Goal: Task Accomplishment & Management: Use online tool/utility

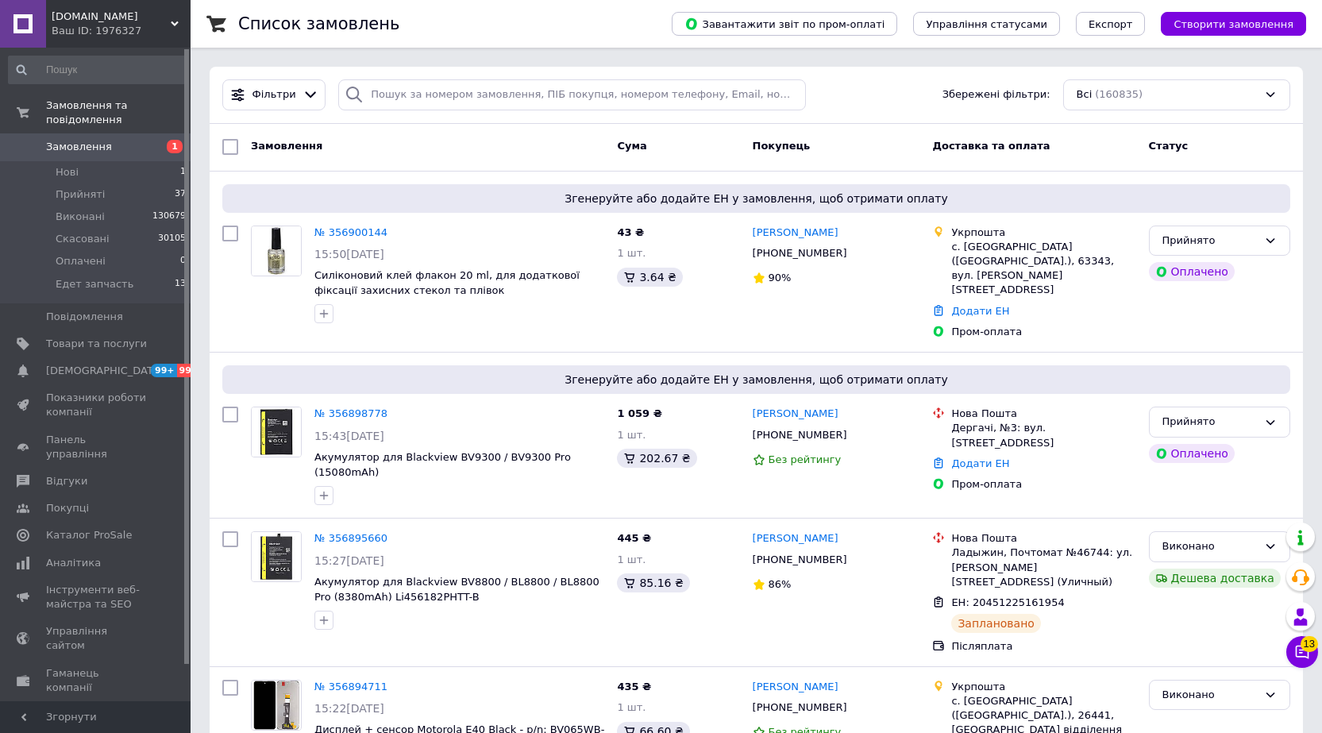
click at [83, 140] on span "Замовлення" at bounding box center [79, 147] width 66 height 14
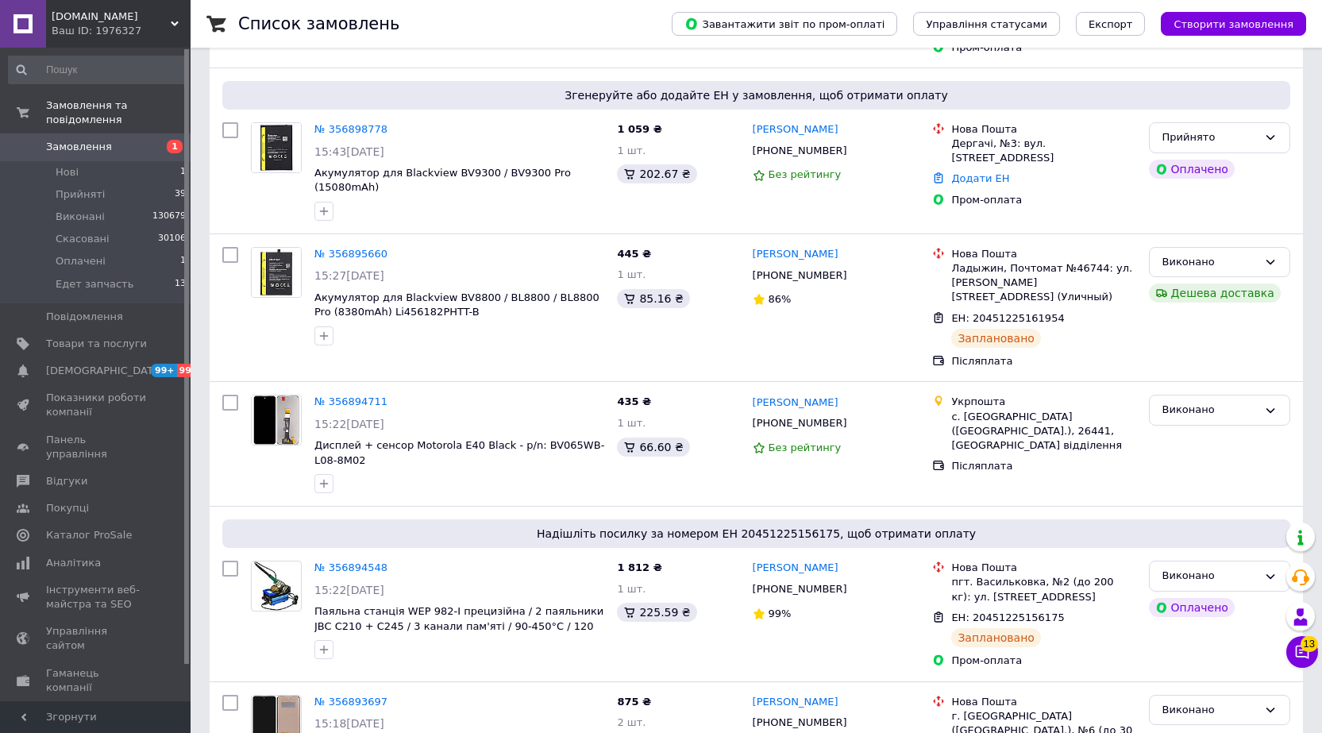
scroll to position [969, 0]
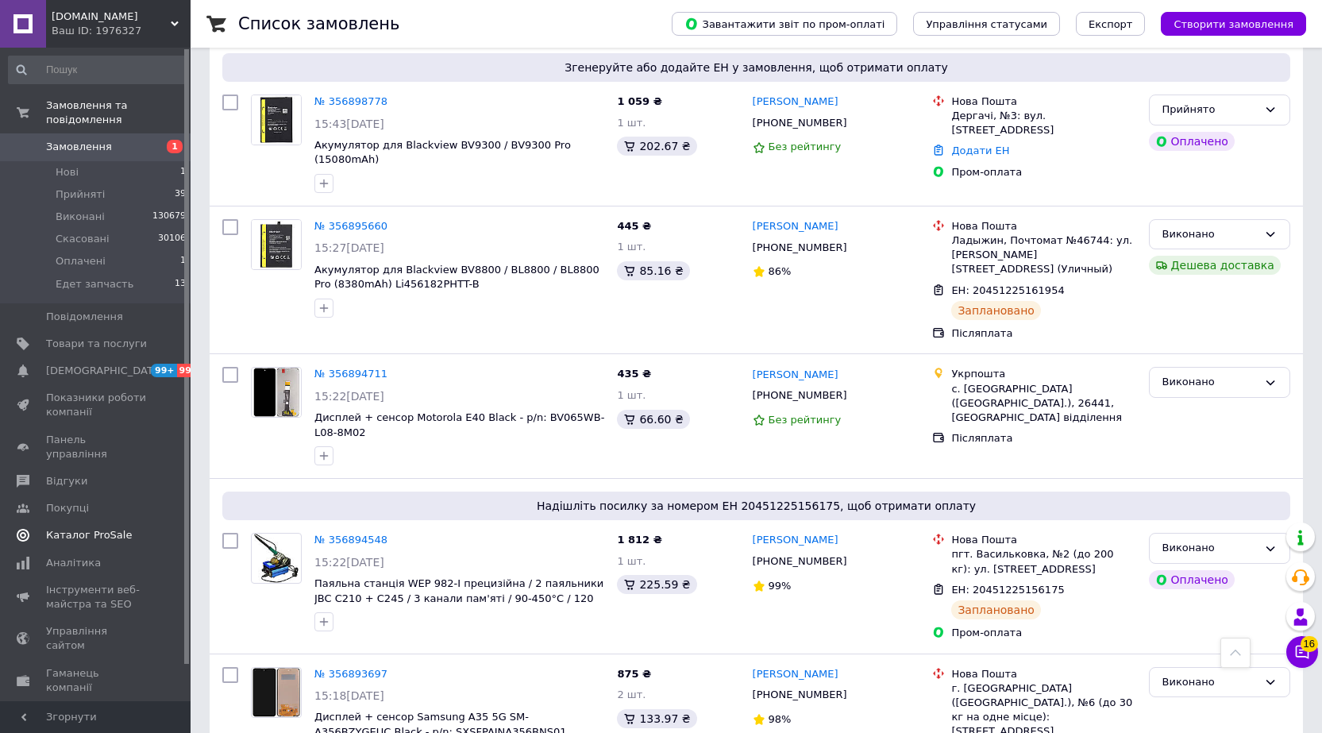
click at [88, 528] on span "Каталог ProSale" at bounding box center [89, 535] width 86 height 14
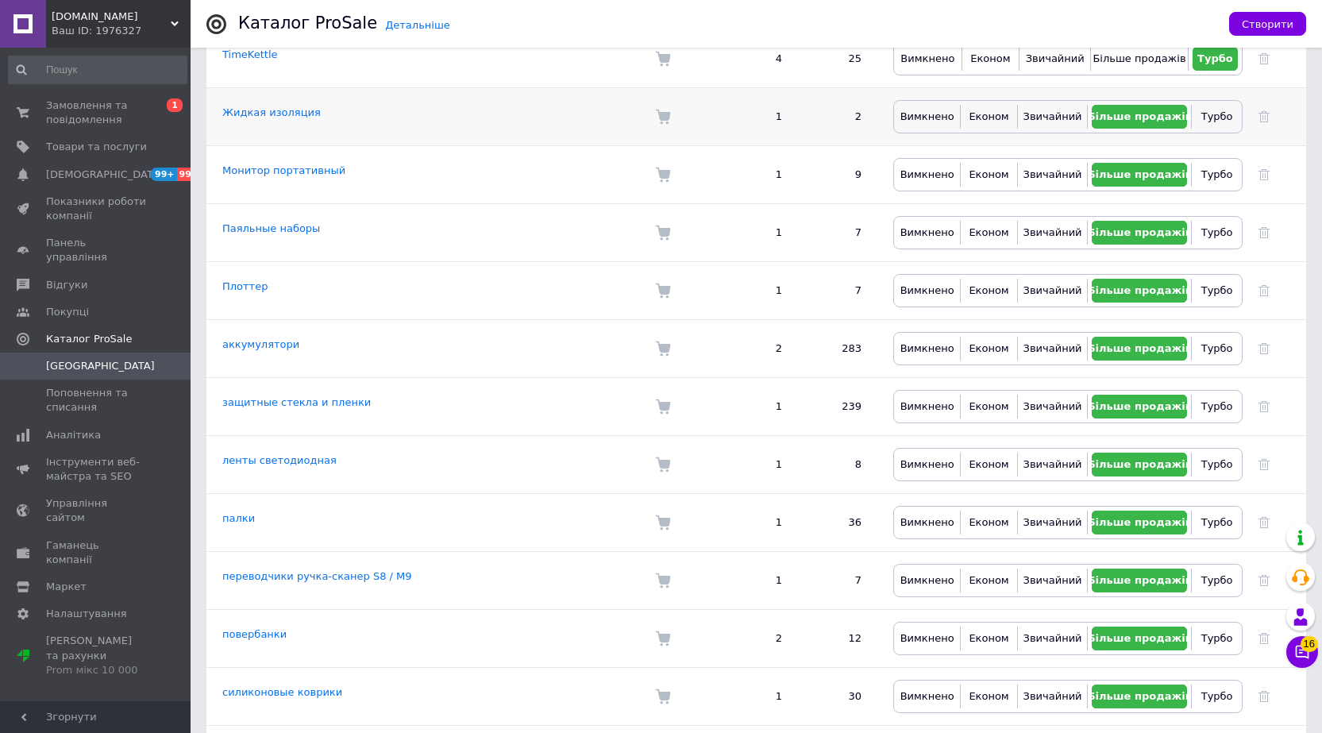
scroll to position [364, 0]
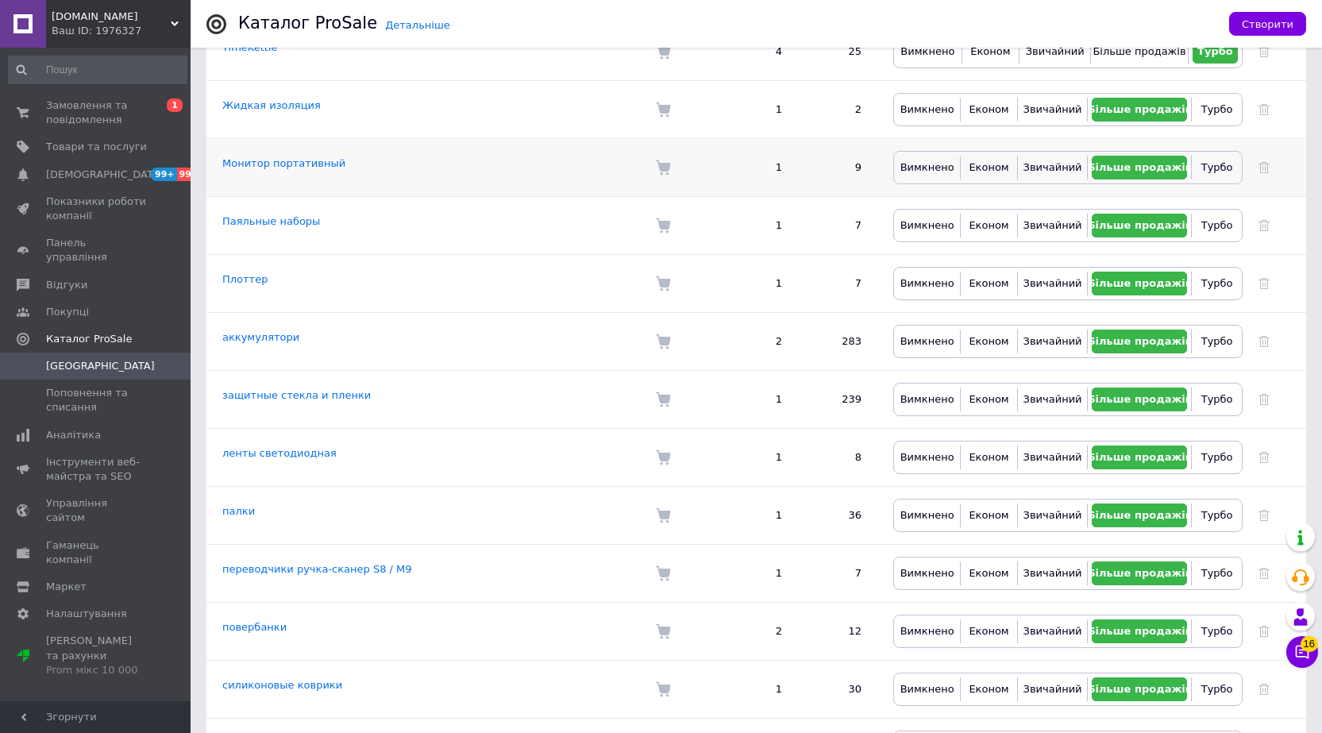
click at [286, 141] on td "Монитор портативный" at bounding box center [422, 167] width 433 height 58
click at [287, 157] on link "Монитор портативный" at bounding box center [283, 163] width 123 height 12
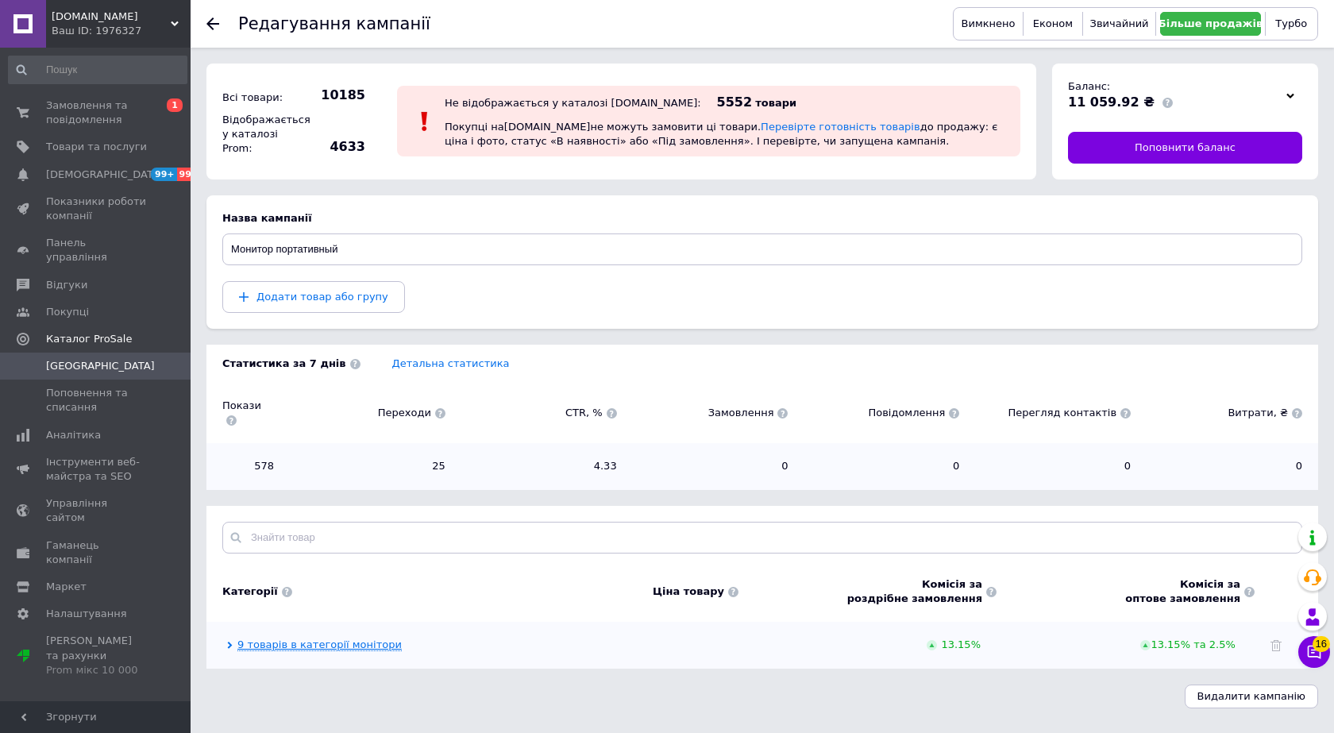
click at [350, 638] on link "9 товарів в категорії монітори" at bounding box center [319, 644] width 164 height 13
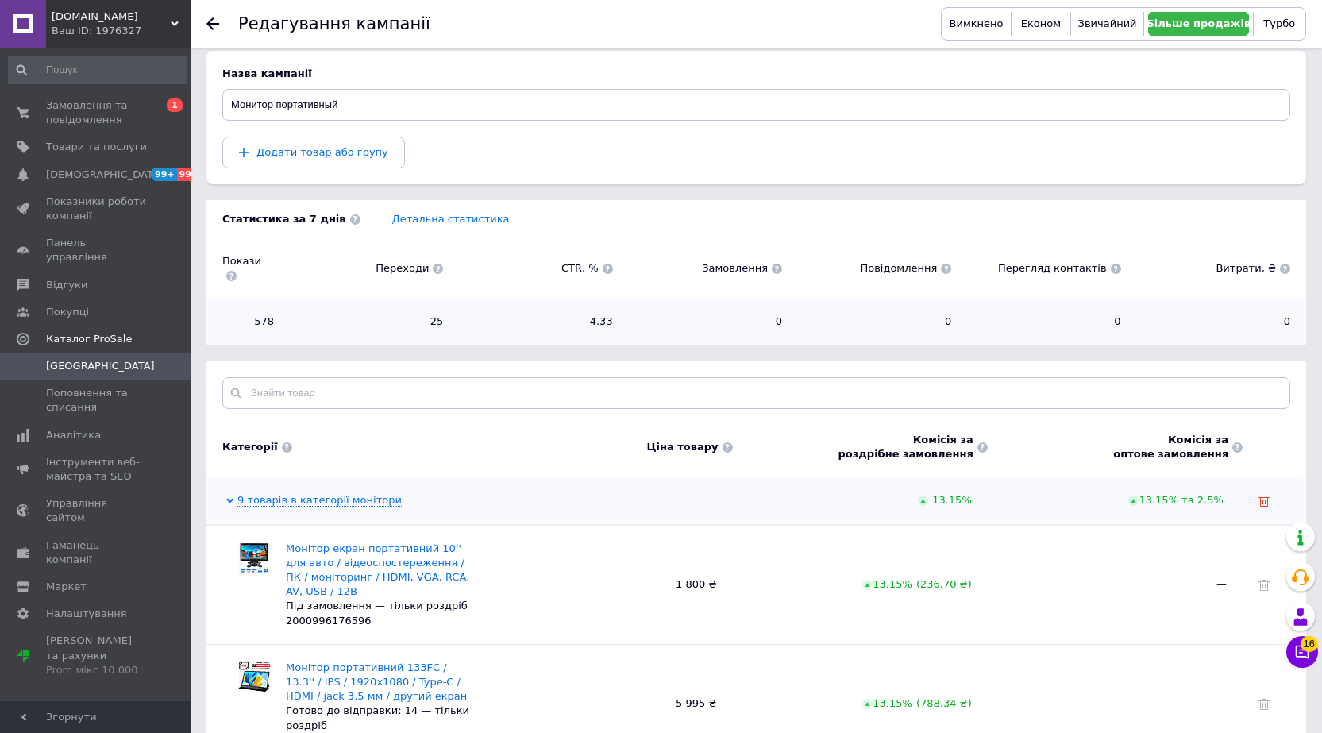
click at [1261, 496] on use at bounding box center [1264, 501] width 11 height 11
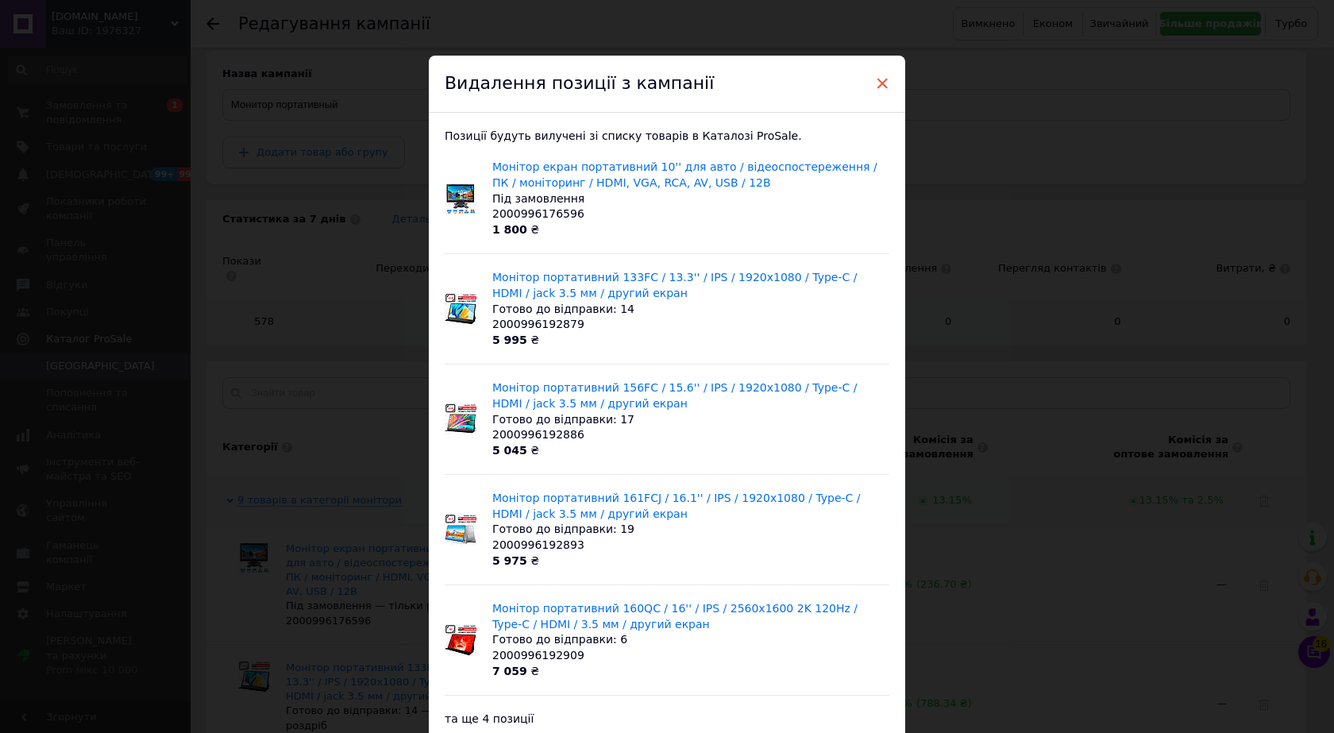
click at [879, 84] on span "×" at bounding box center [882, 83] width 14 height 27
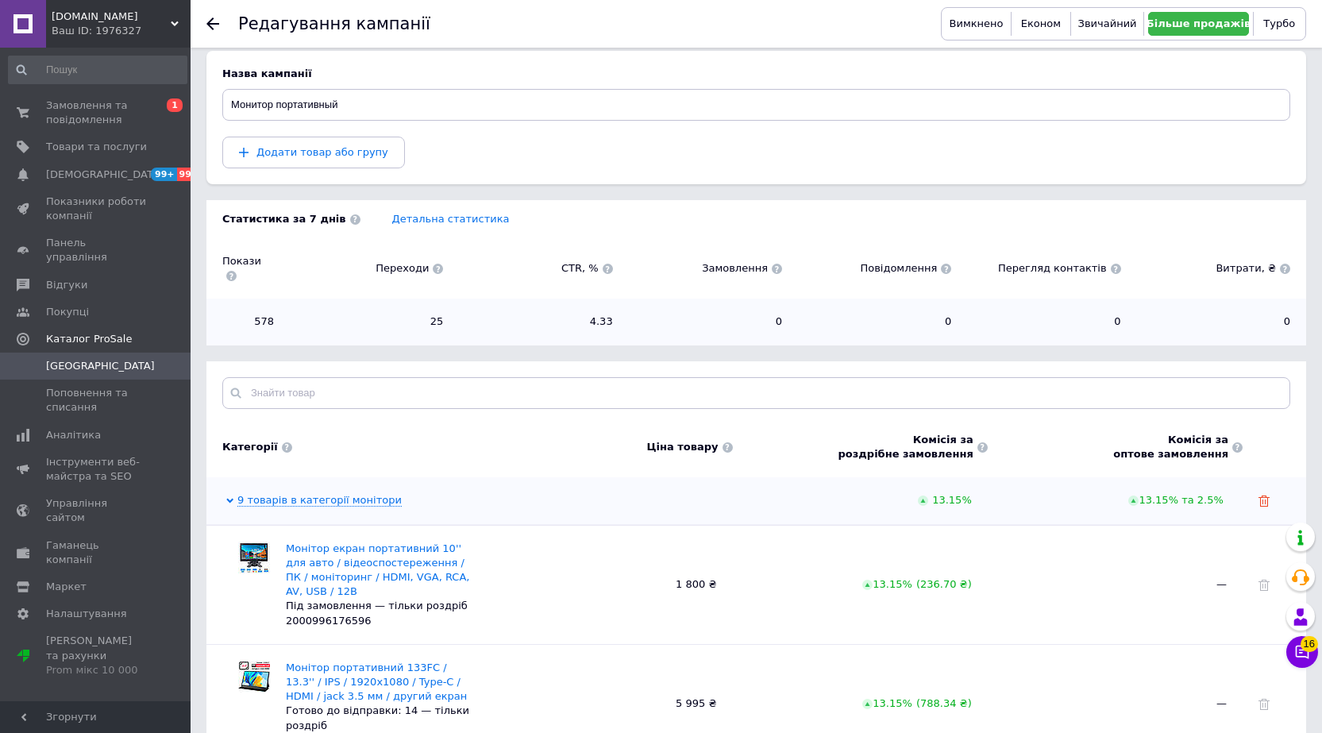
click at [1267, 496] on use at bounding box center [1264, 501] width 11 height 11
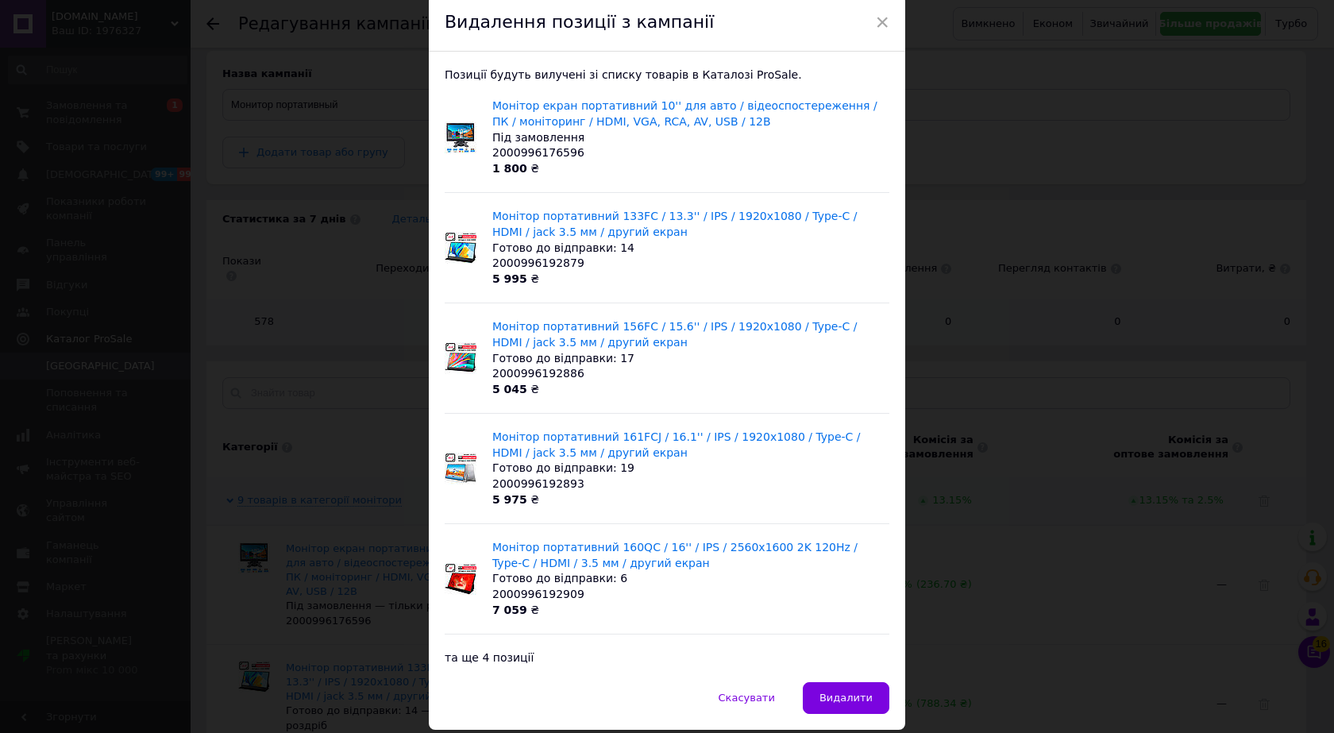
scroll to position [68, 0]
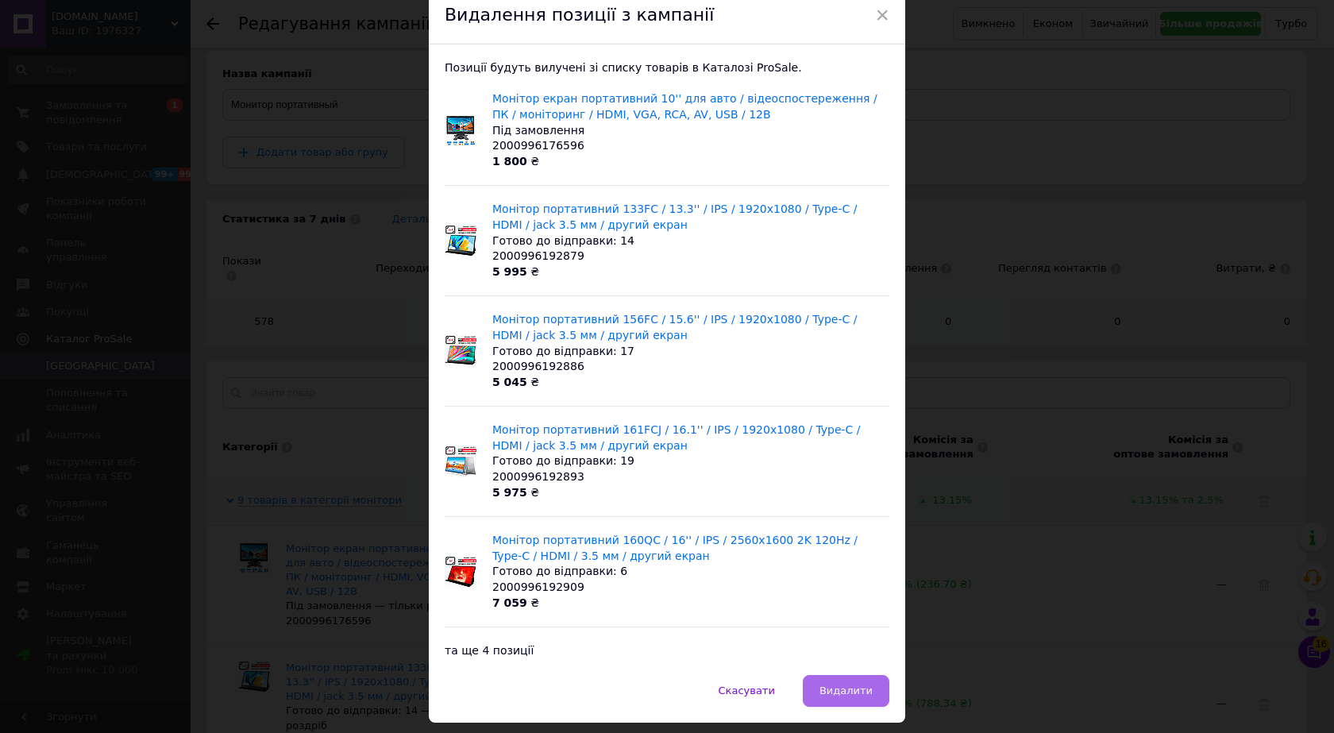
click at [826, 681] on button "Видалити" at bounding box center [846, 691] width 87 height 32
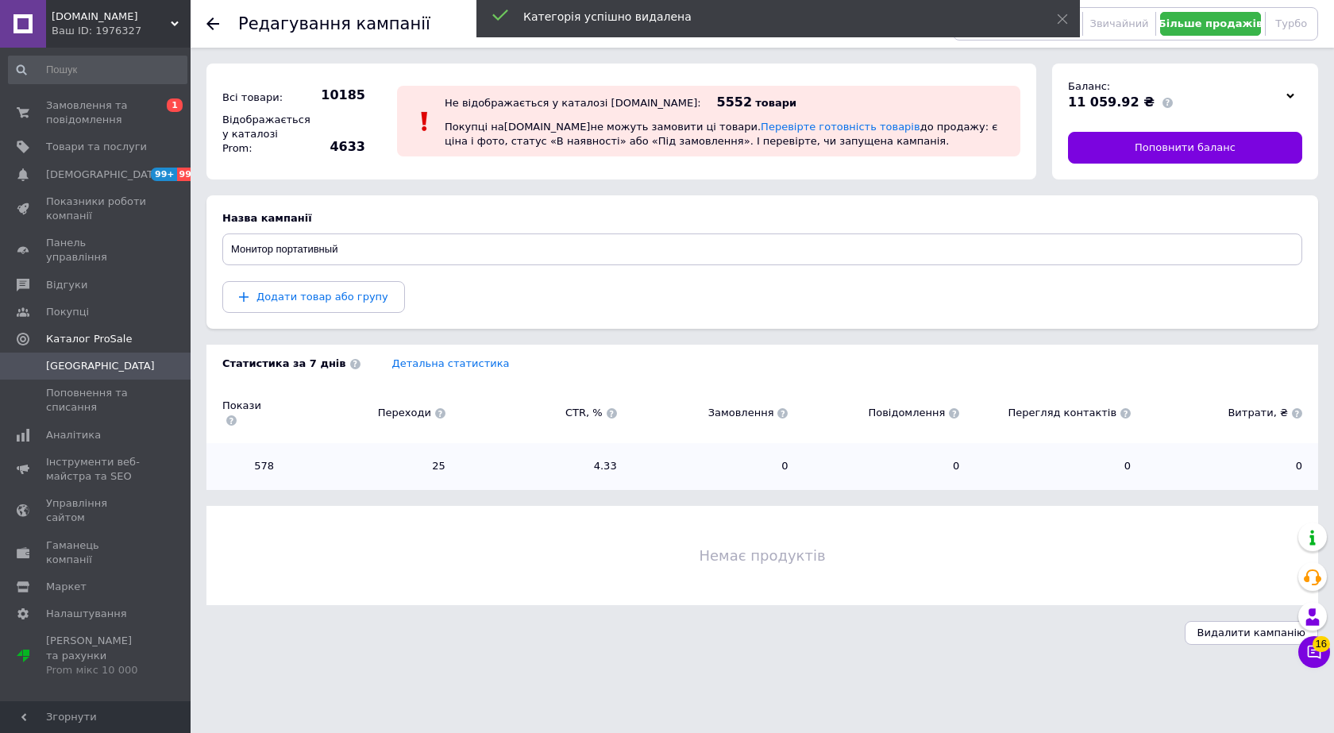
scroll to position [0, 0]
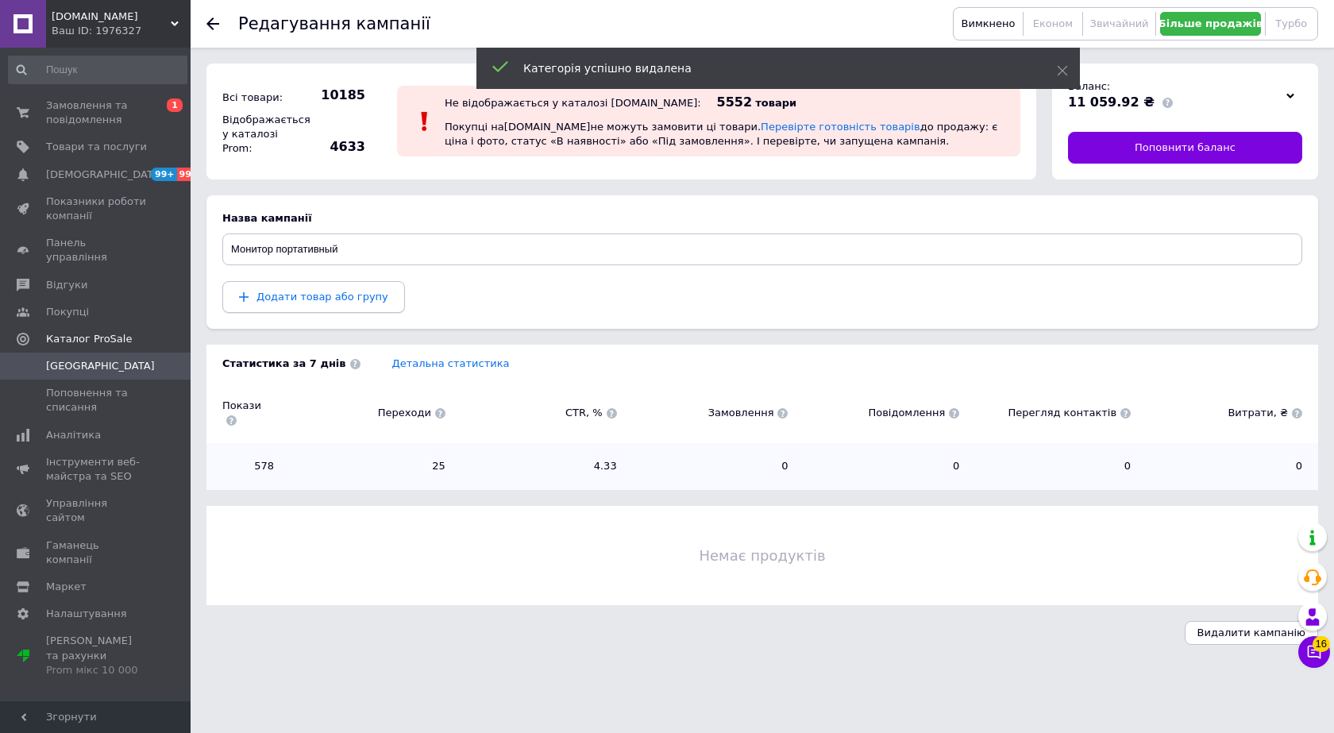
click at [297, 298] on span "Додати товар або групу" at bounding box center [323, 297] width 132 height 12
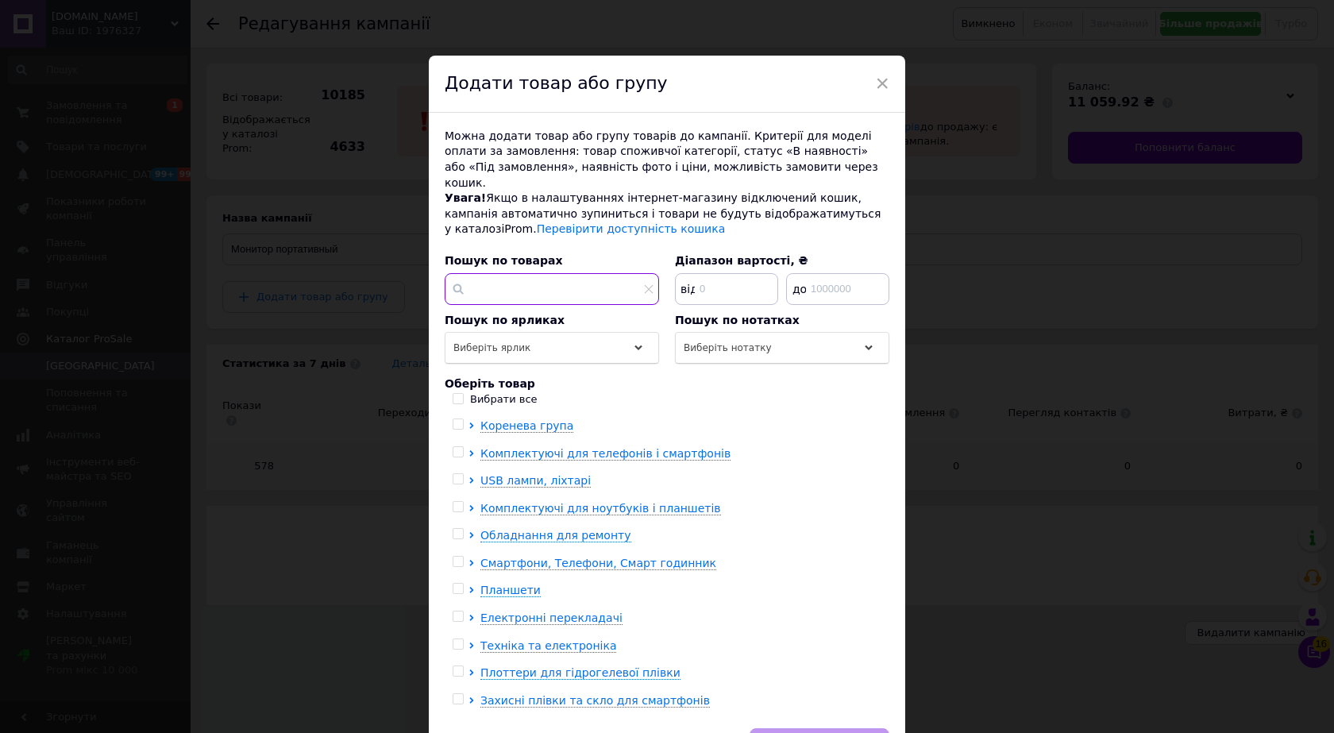
click at [525, 274] on input "text" at bounding box center [552, 289] width 214 height 32
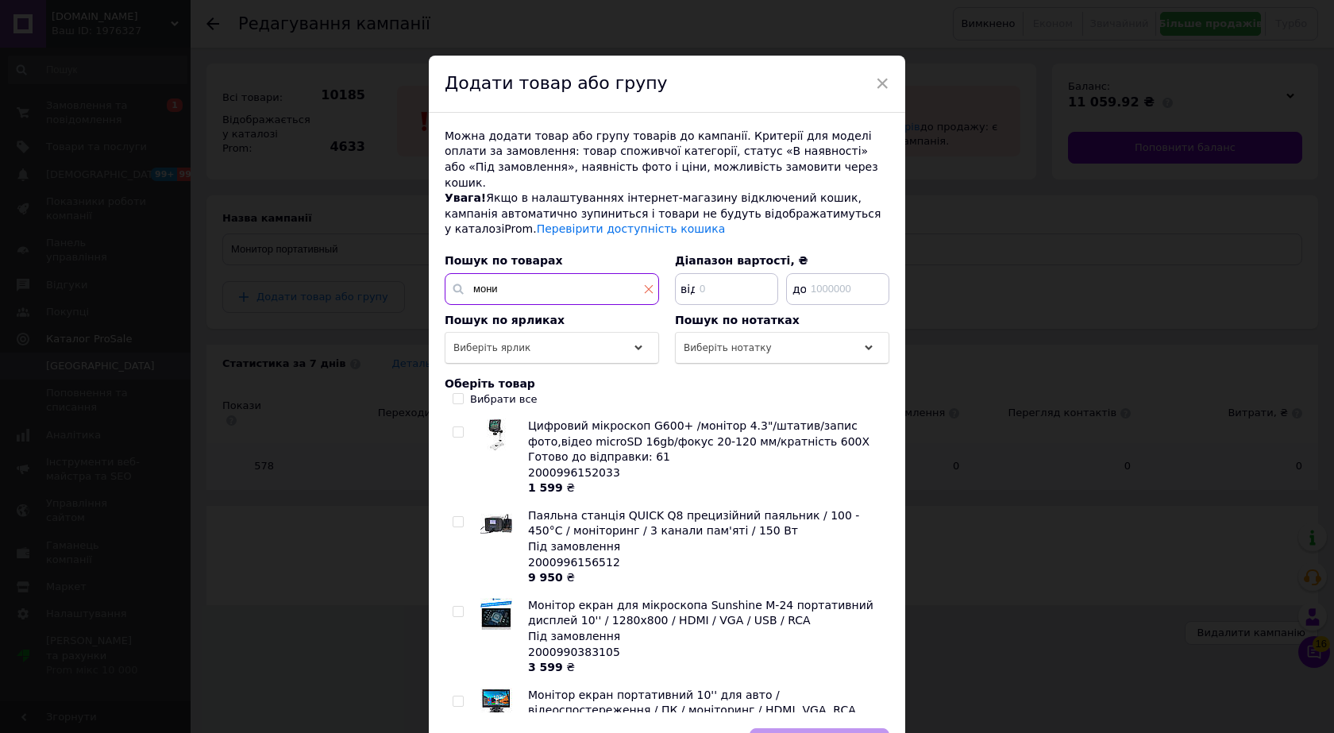
type input "мони"
click at [645, 281] on span at bounding box center [649, 289] width 10 height 16
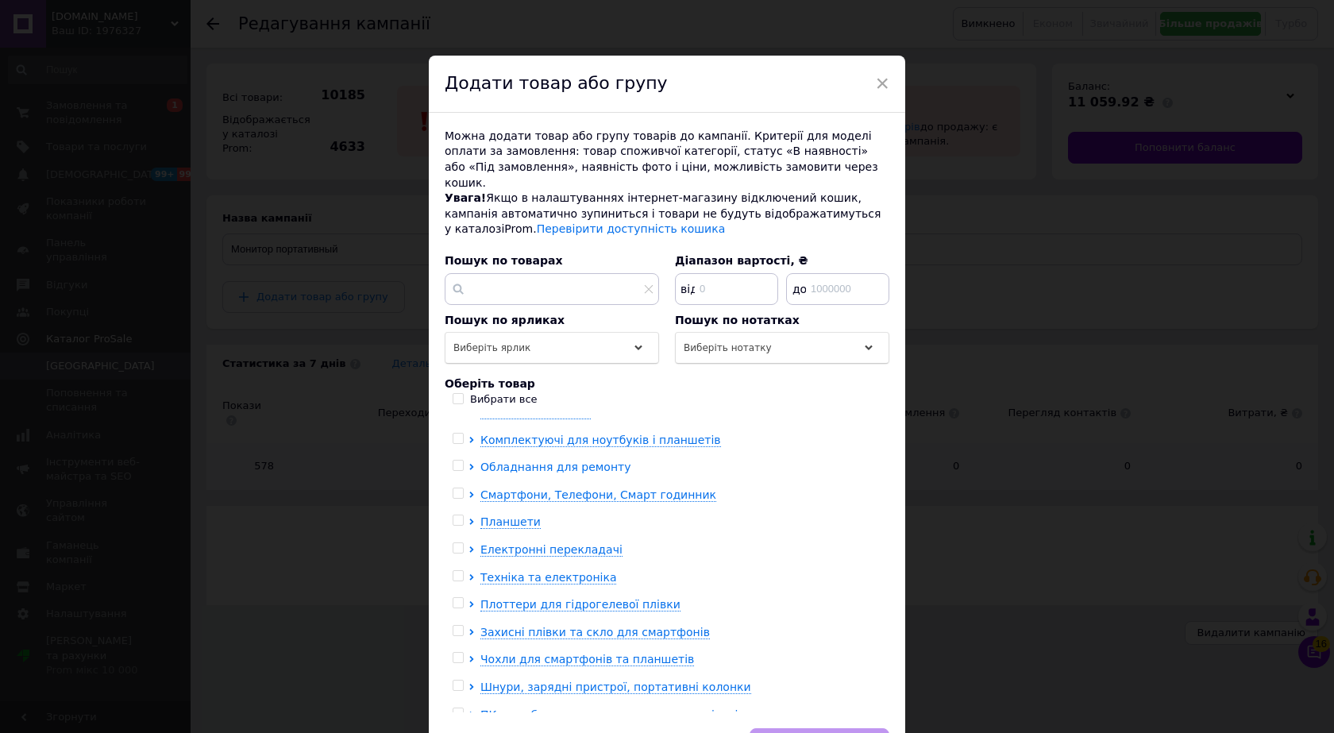
scroll to position [112, 0]
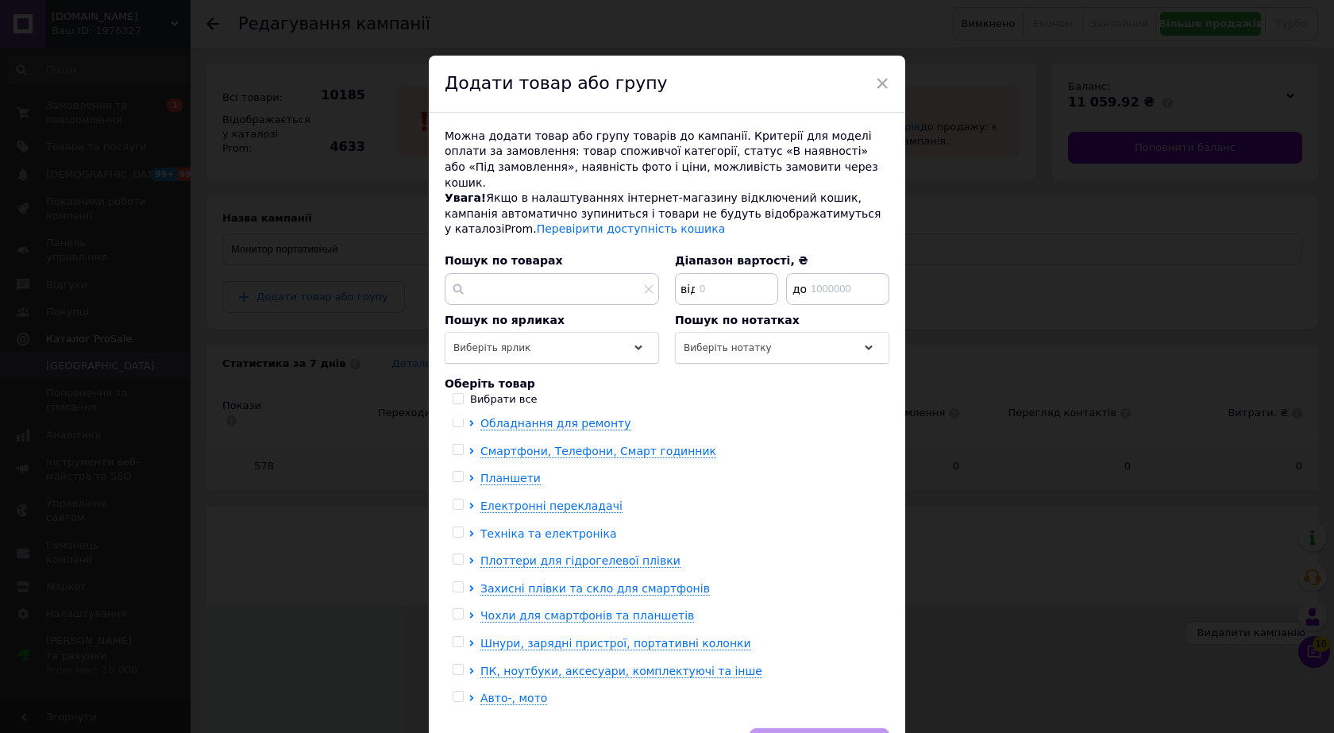
click at [469, 530] on icon at bounding box center [472, 533] width 6 height 6
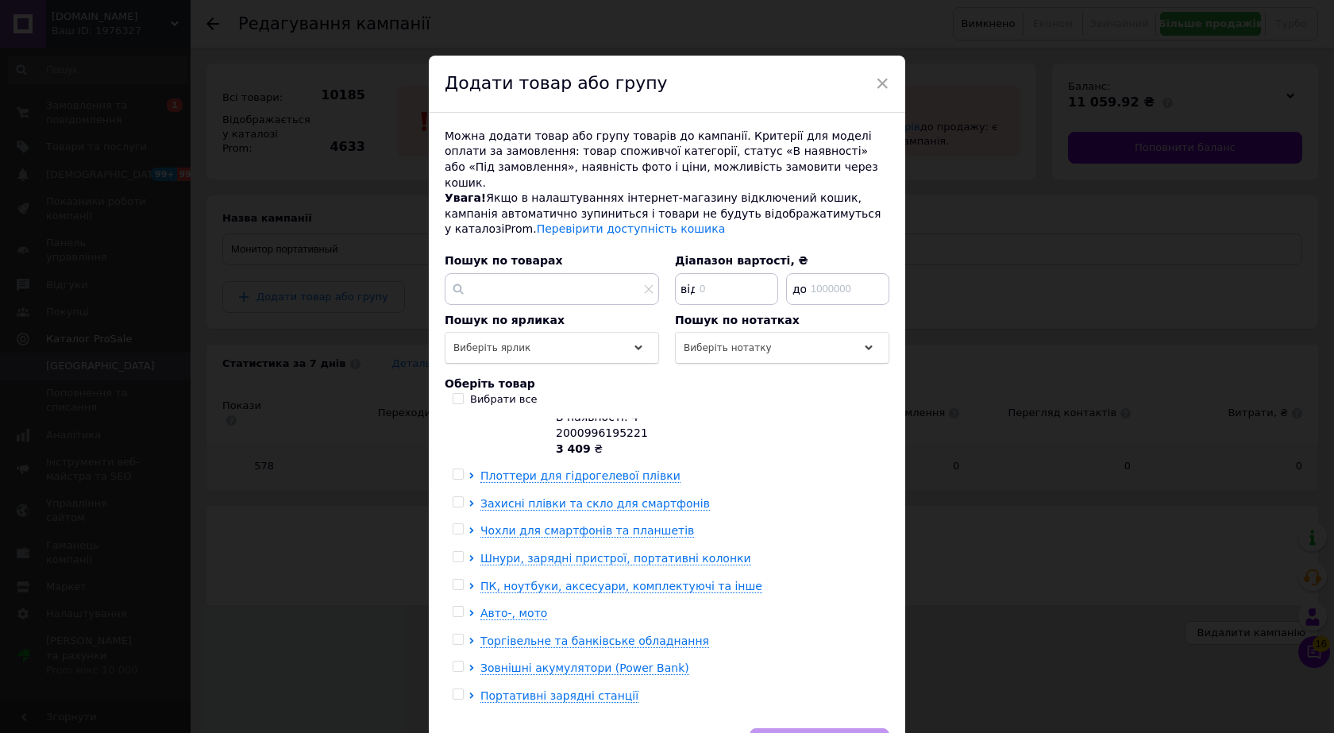
scroll to position [487, 0]
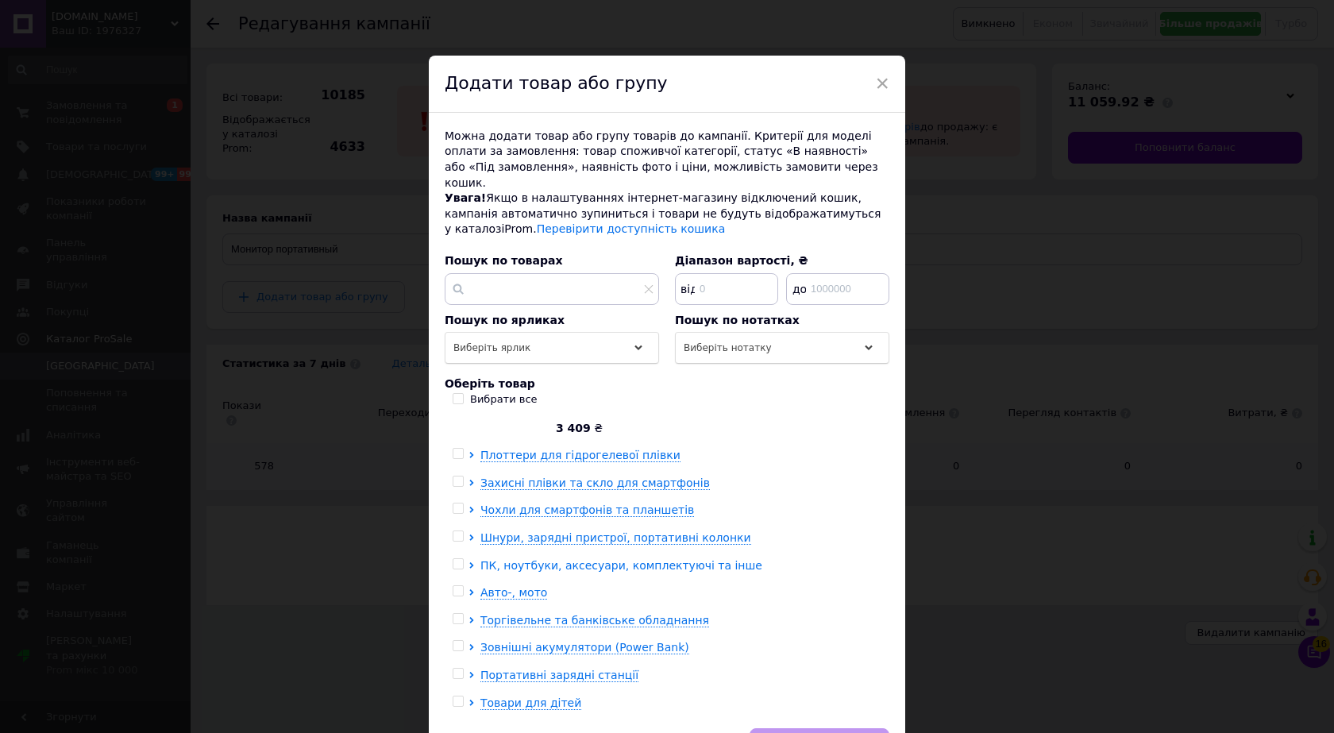
click at [469, 562] on icon at bounding box center [471, 565] width 4 height 6
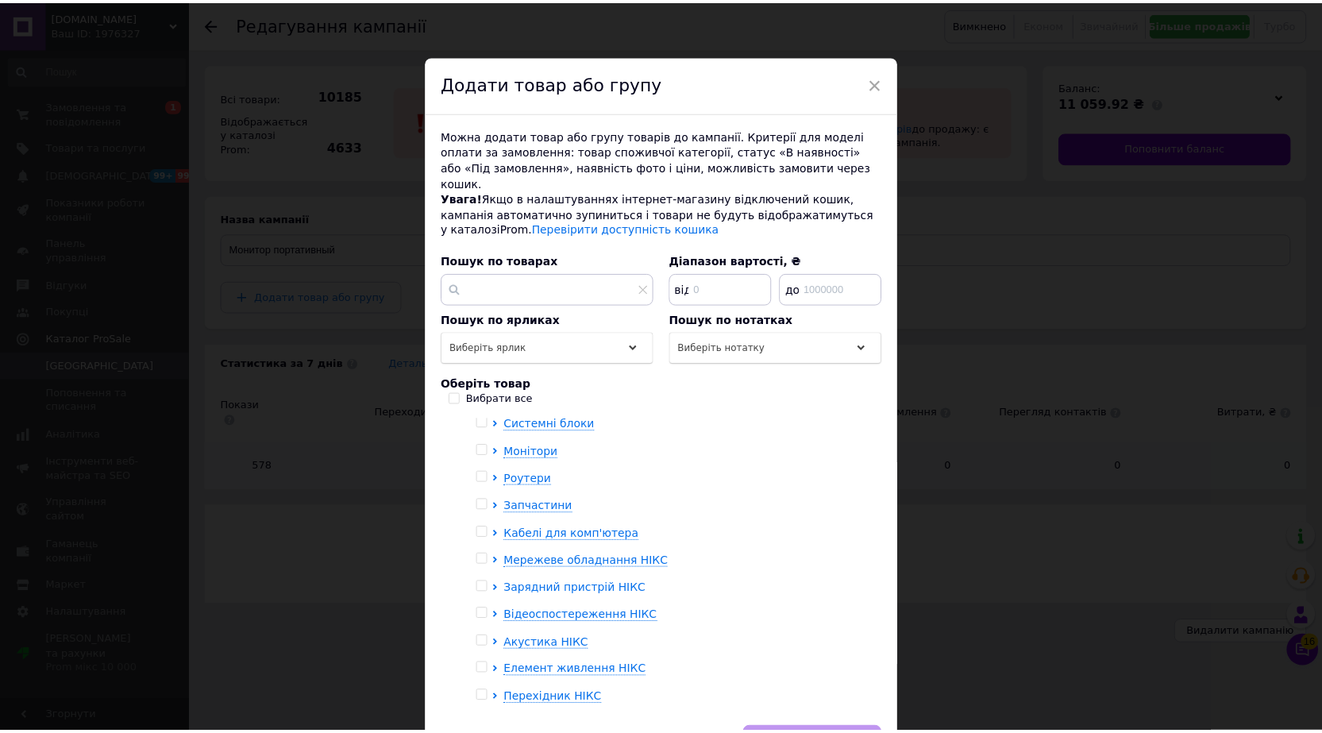
scroll to position [593, 0]
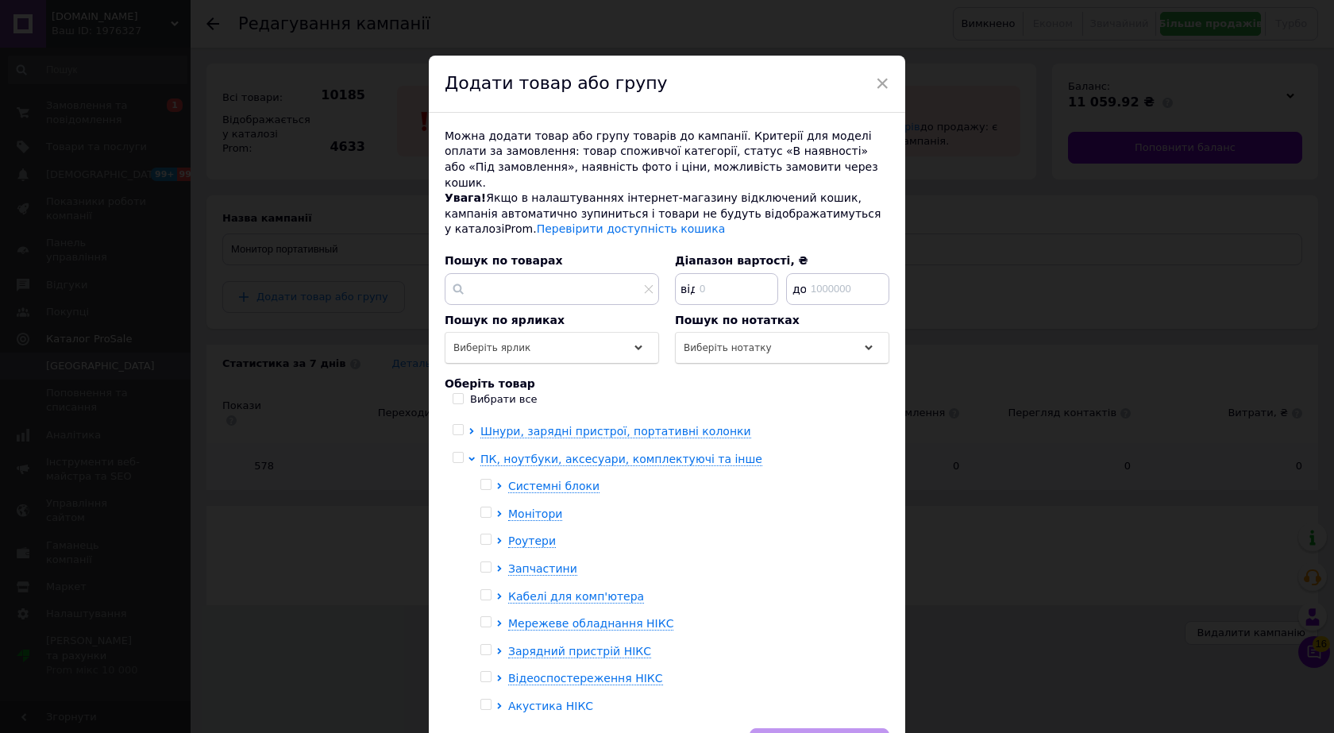
click at [486, 507] on input "checkbox" at bounding box center [485, 512] width 10 height 10
checkbox input "true"
click at [843, 728] on button "Додати до кампанії" at bounding box center [820, 744] width 140 height 32
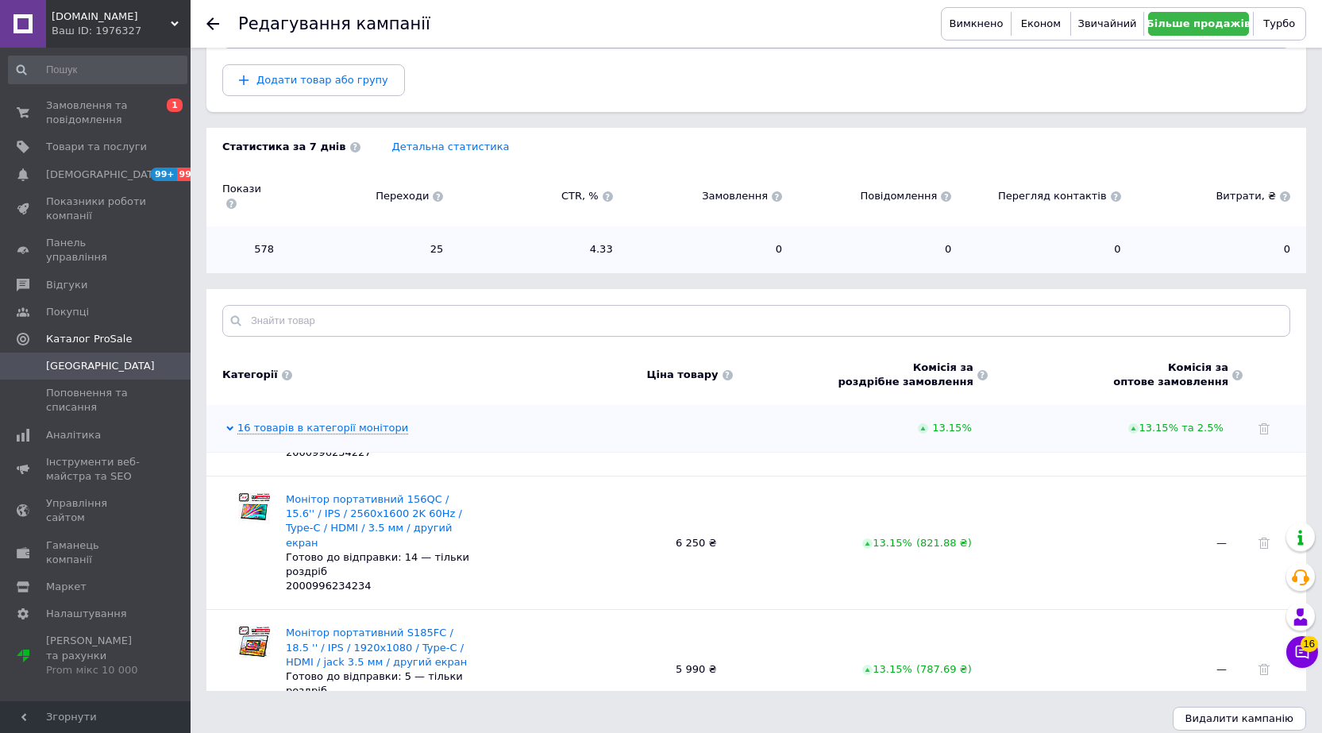
scroll to position [1640, 0]
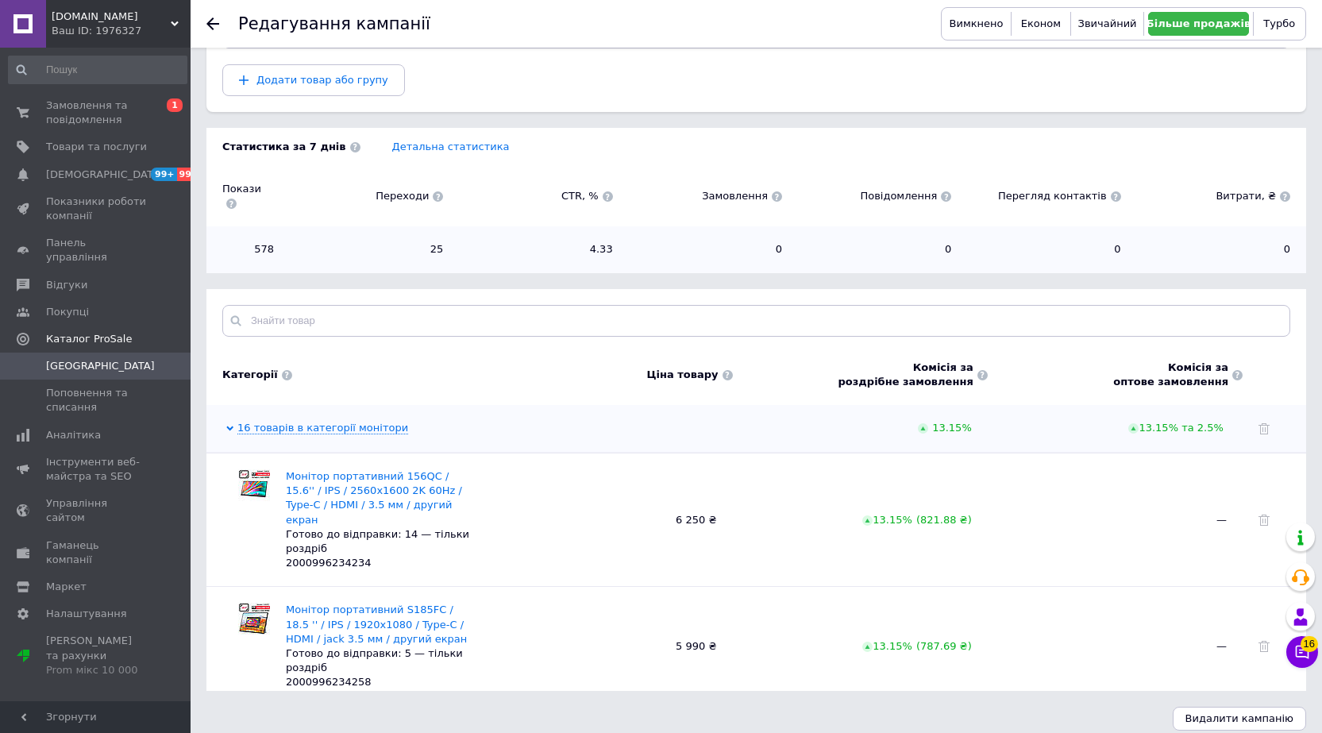
click at [206, 28] on div "Редагування кампанії Вимкнено Економ Звичайний Більше продажів Турбо" at bounding box center [757, 24] width 1132 height 48
click at [380, 474] on link "Монітор портативний 156QC / 15.6'' / IPS / 2560x1600 2K 60Hz / Type-C / HDMI / …" at bounding box center [374, 498] width 176 height 56
click at [315, 488] on link "Монітор портативний 156QC / 15.6'' / IPS / 2560x1600 2K 60Hz / Type-C / HDMI / …" at bounding box center [374, 498] width 176 height 56
click at [355, 557] on span "2000996234234" at bounding box center [329, 563] width 86 height 12
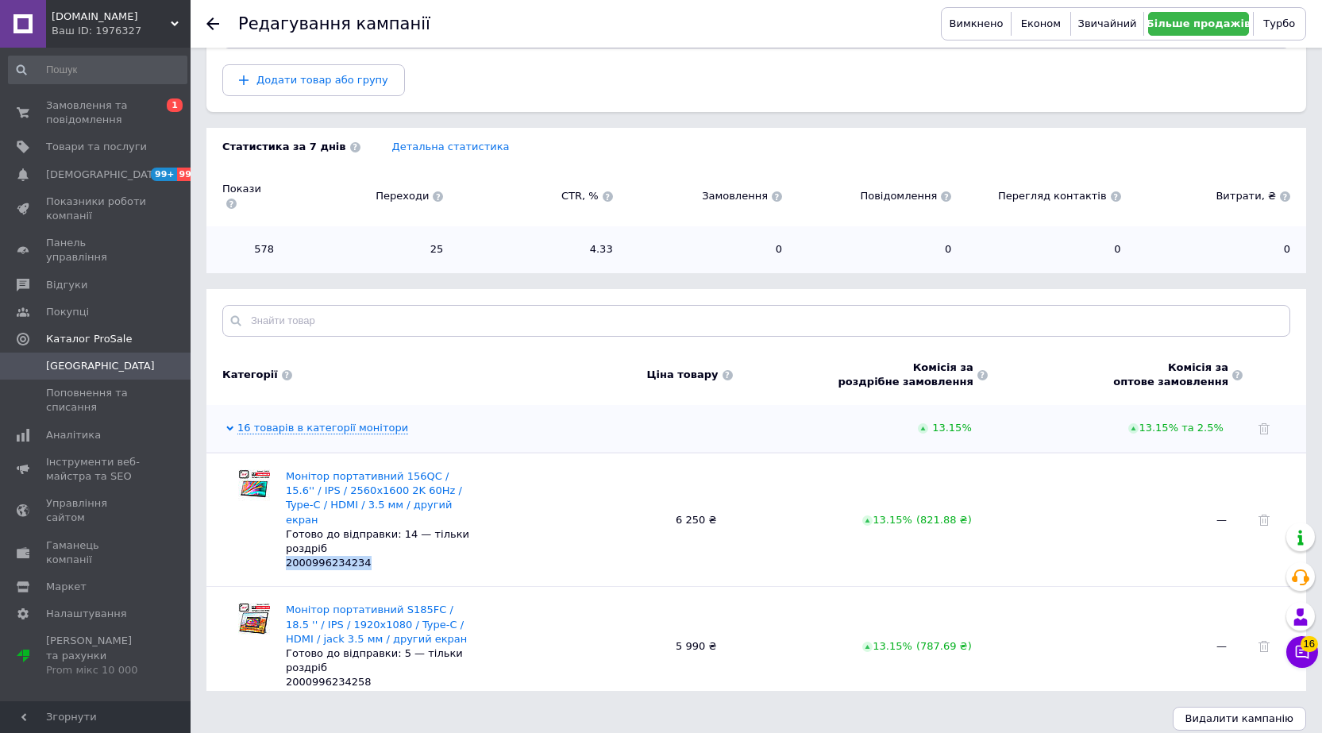
copy span "2000996234234"
click at [97, 143] on span "Товари та послуги" at bounding box center [96, 147] width 101 height 14
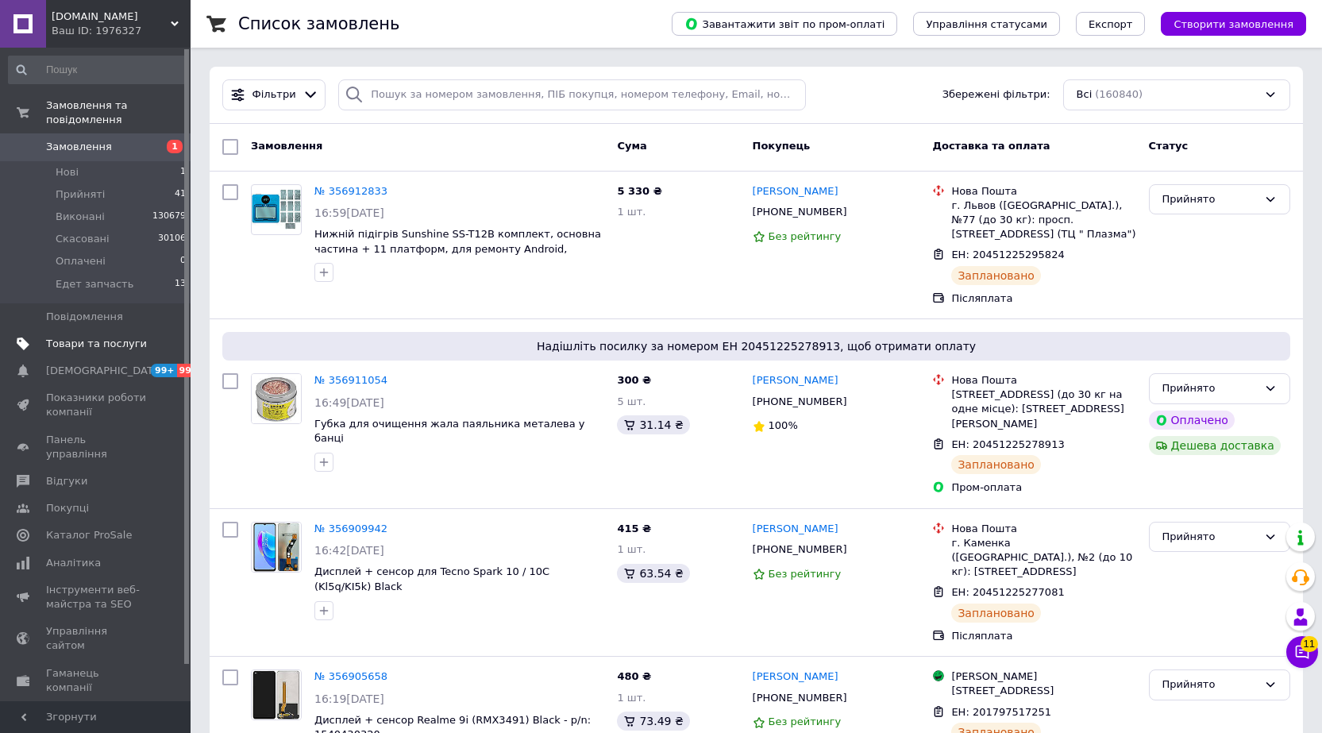
click at [79, 337] on span "Товари та послуги" at bounding box center [96, 344] width 101 height 14
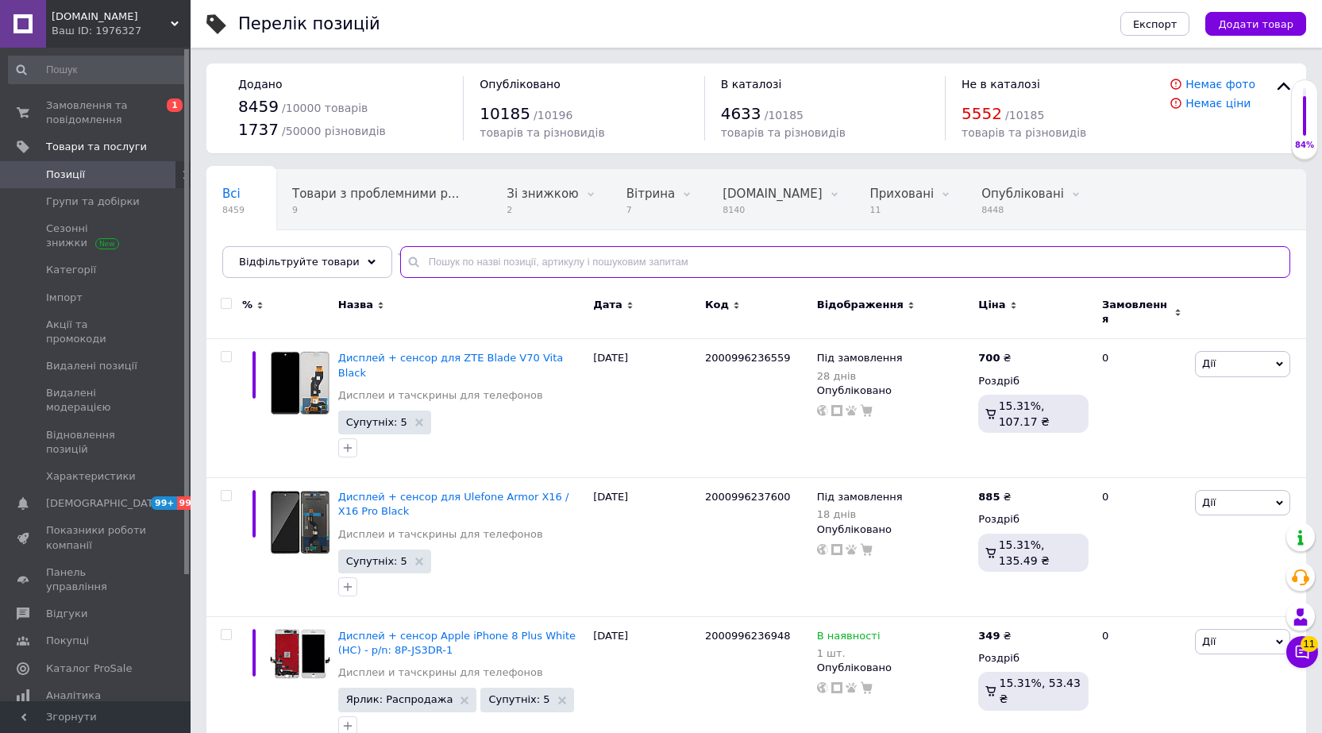
click at [502, 260] on input "text" at bounding box center [845, 262] width 890 height 32
click at [578, 257] on input "text" at bounding box center [845, 262] width 890 height 32
paste input "2000996234234"
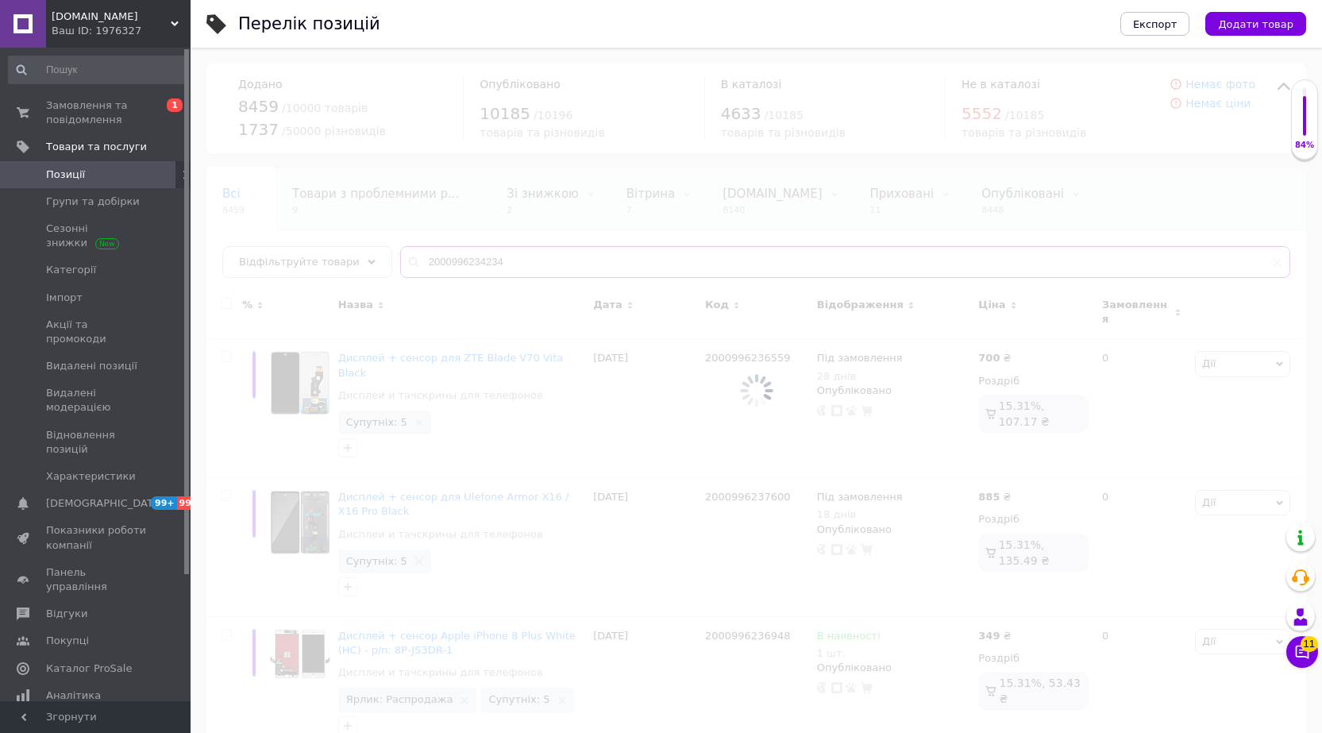
type input "2000996234234"
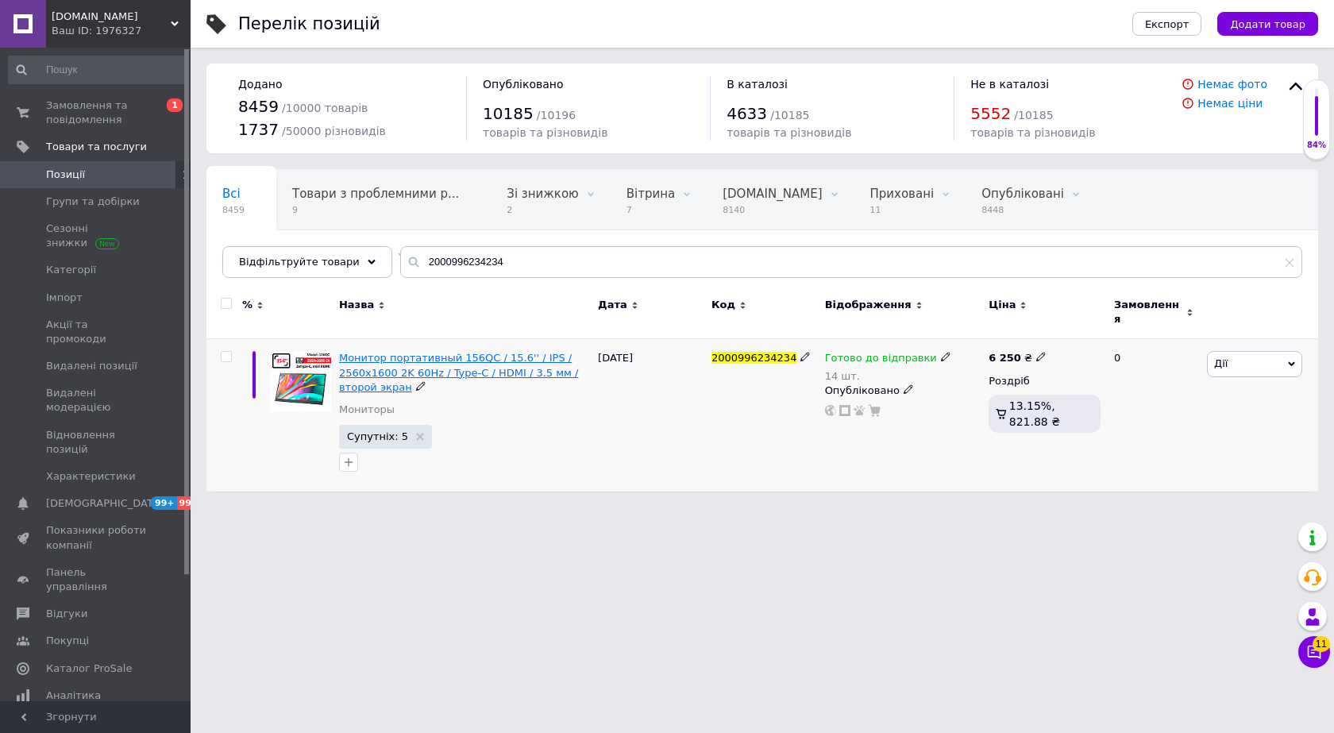
click at [384, 362] on span "Монитор портативный 156QC / 15.6'' / IPS / 2560x1600 2K 60Hz / Type-C / HDMI / …" at bounding box center [458, 372] width 239 height 41
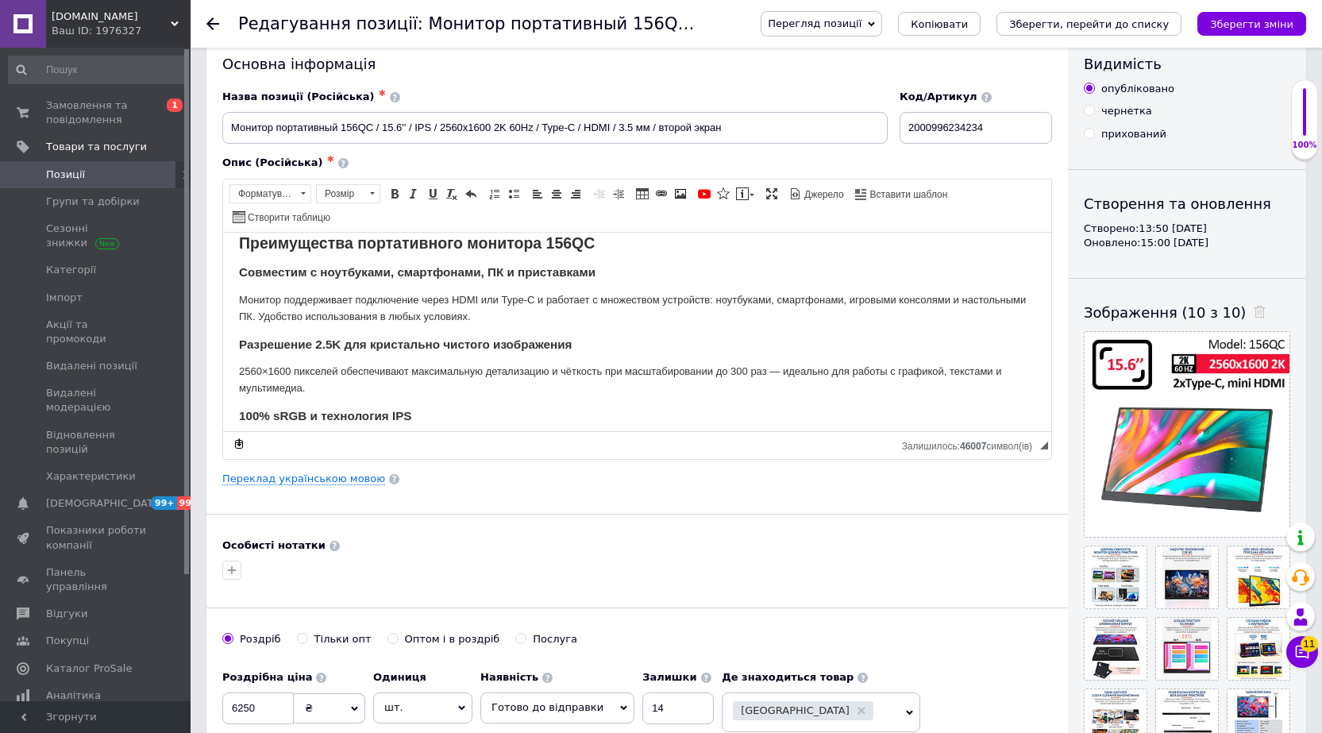
scroll to position [86, 0]
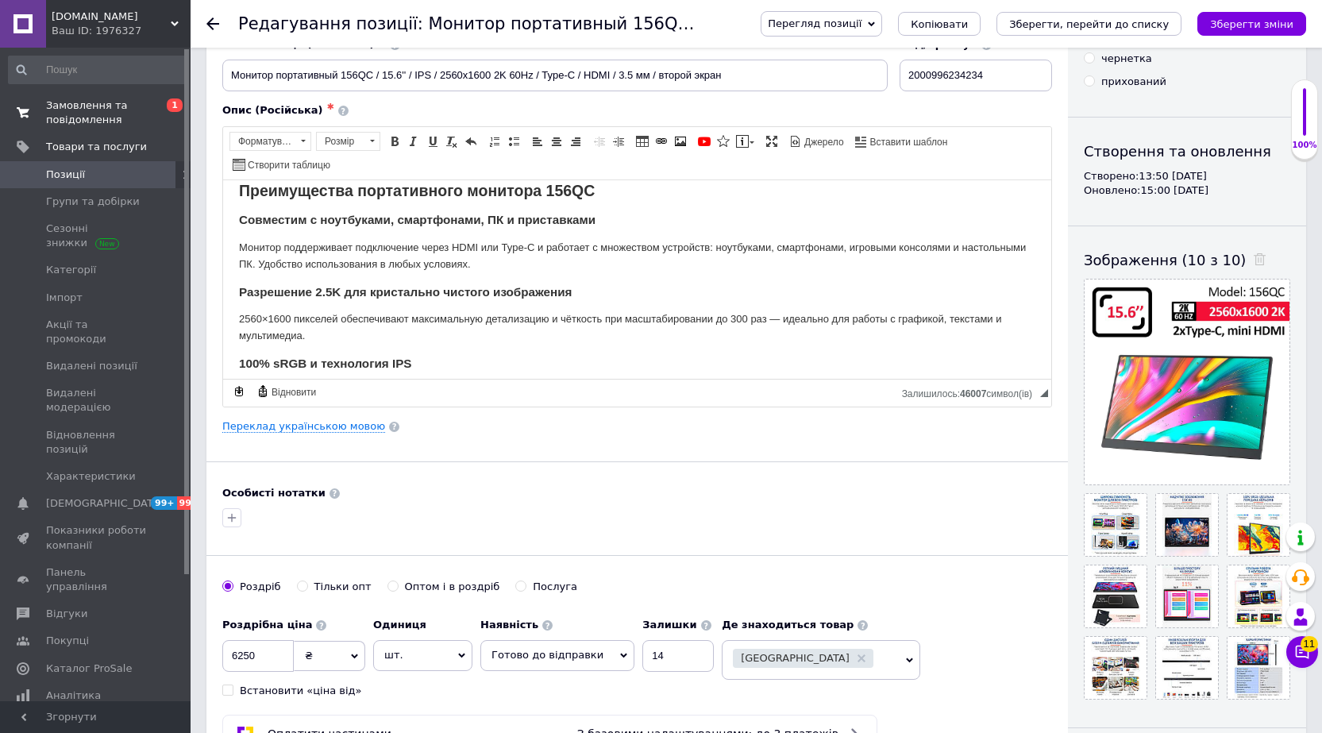
click at [79, 105] on span "Замовлення та повідомлення" at bounding box center [96, 112] width 101 height 29
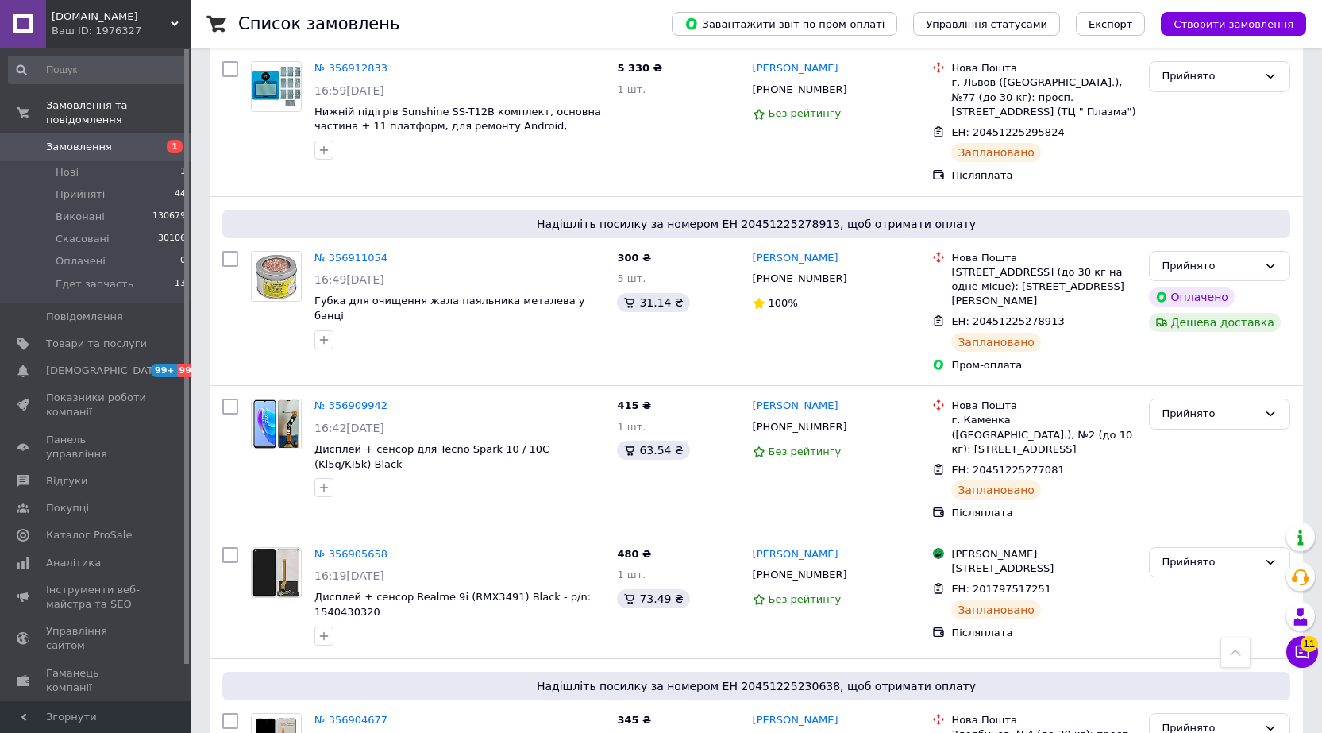
scroll to position [577, 0]
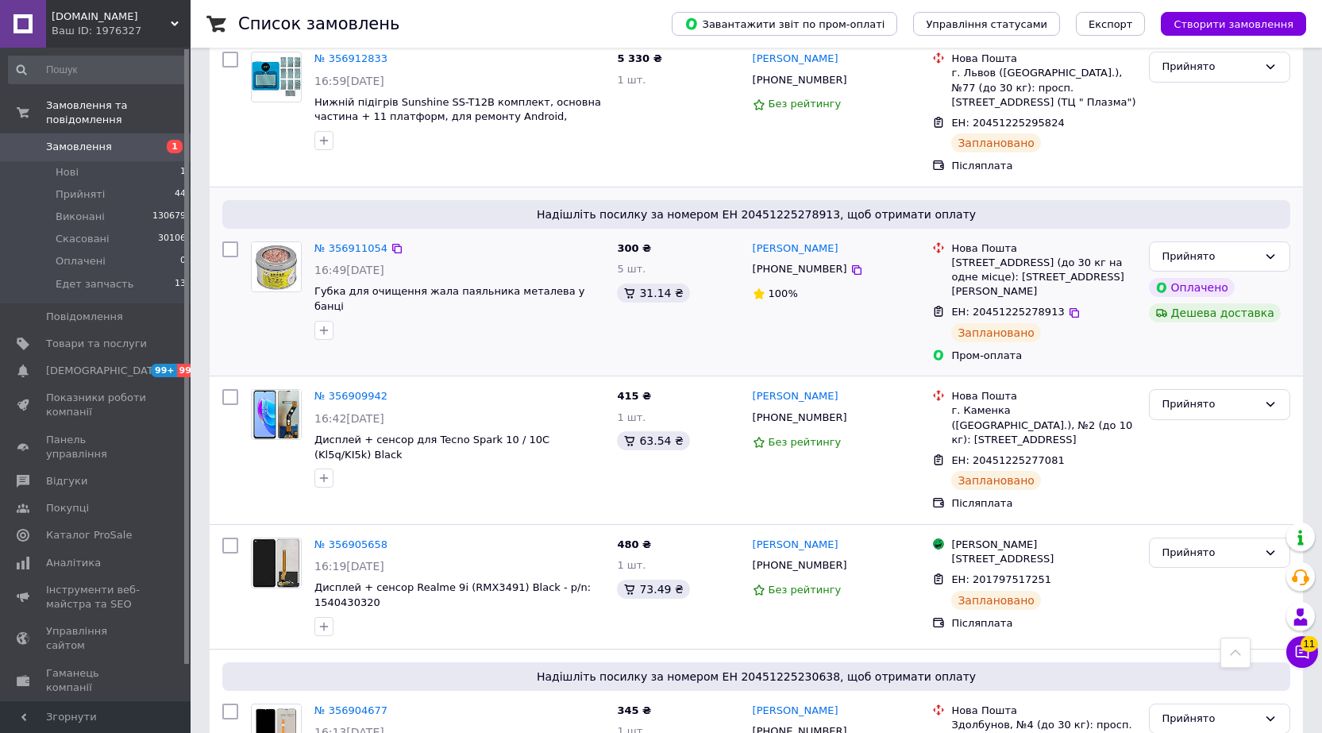
drag, startPoint x: 585, startPoint y: -14, endPoint x: 534, endPoint y: 179, distance: 200.3
click at [534, 200] on div "Надішліть посилку за номером ЕН 20451225278913, щоб отримати оплату" at bounding box center [756, 214] width 1068 height 29
click at [601, 135] on div "№ 356912833 16:59[DATE] Нижній підігрів Sunshine SS-T12B комплект, основна част…" at bounding box center [428, 112] width 366 height 135
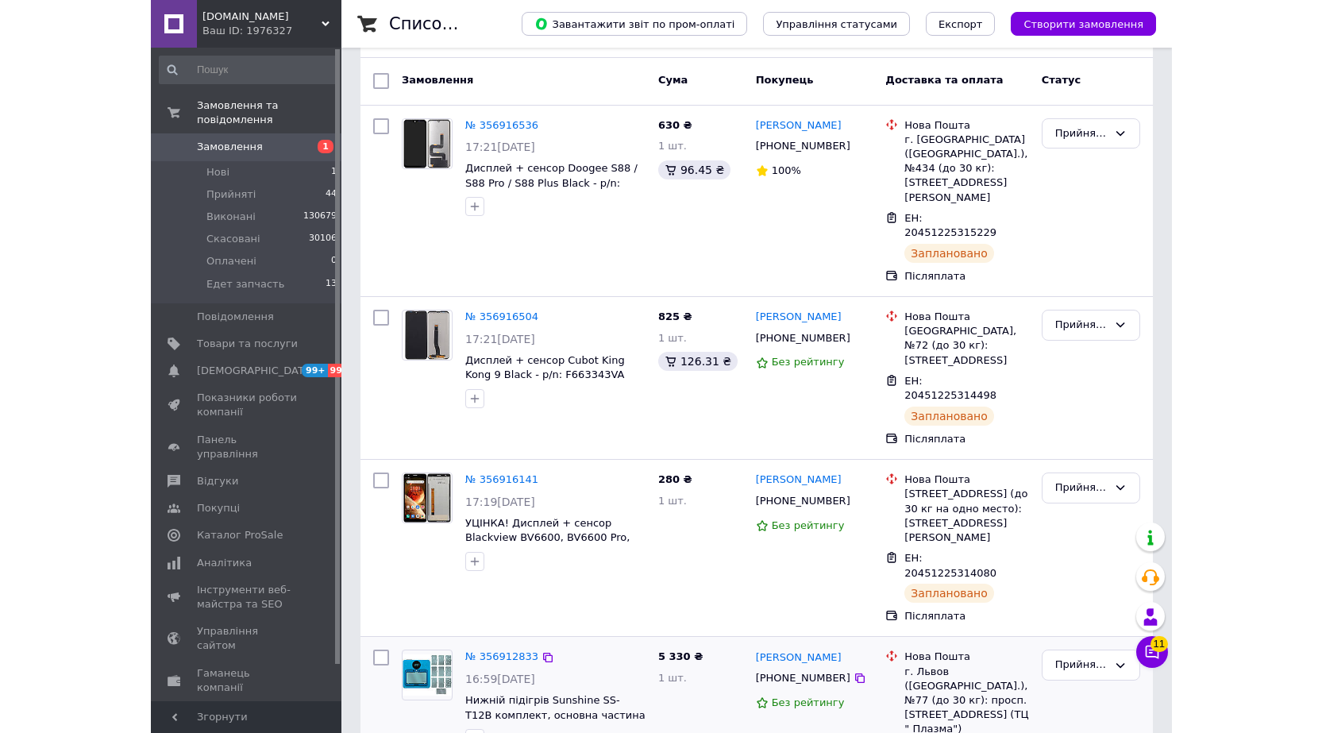
scroll to position [0, 0]
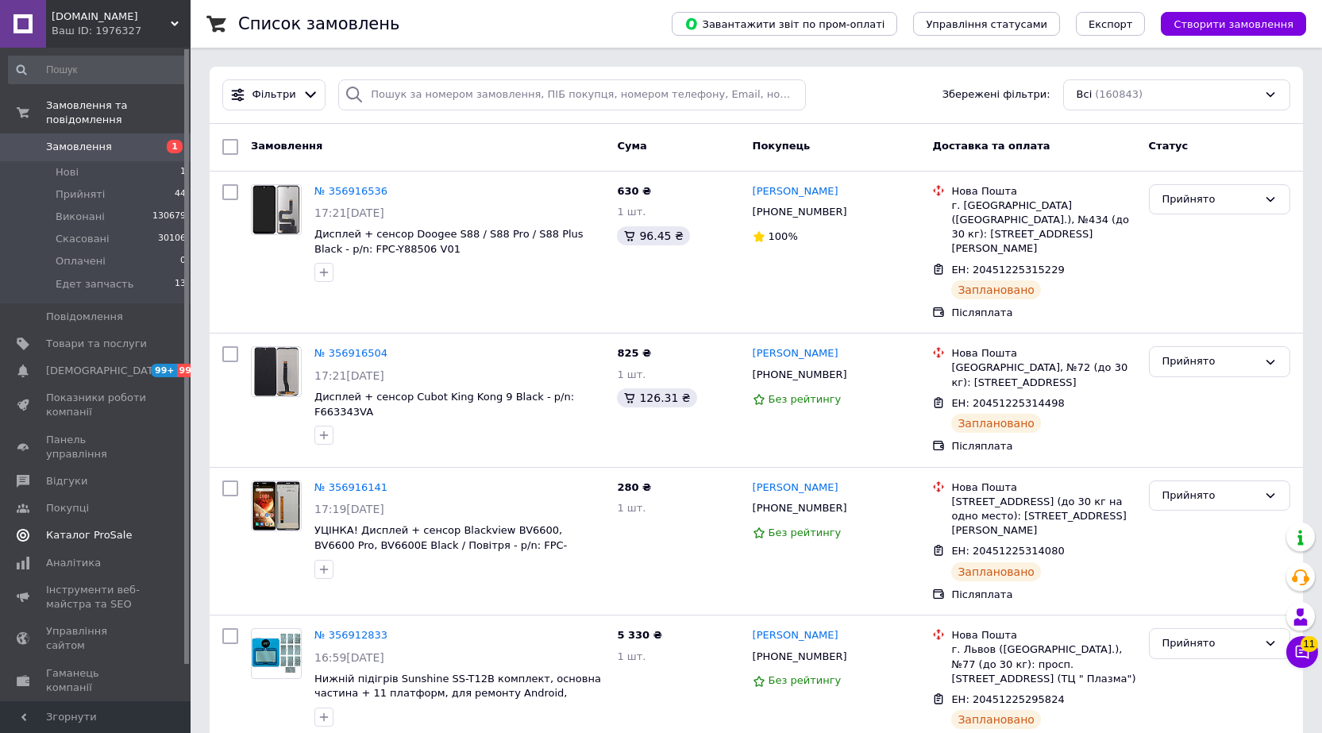
click at [91, 528] on span "Каталог ProSale" at bounding box center [89, 535] width 86 height 14
